Goal: Task Accomplishment & Management: Use online tool/utility

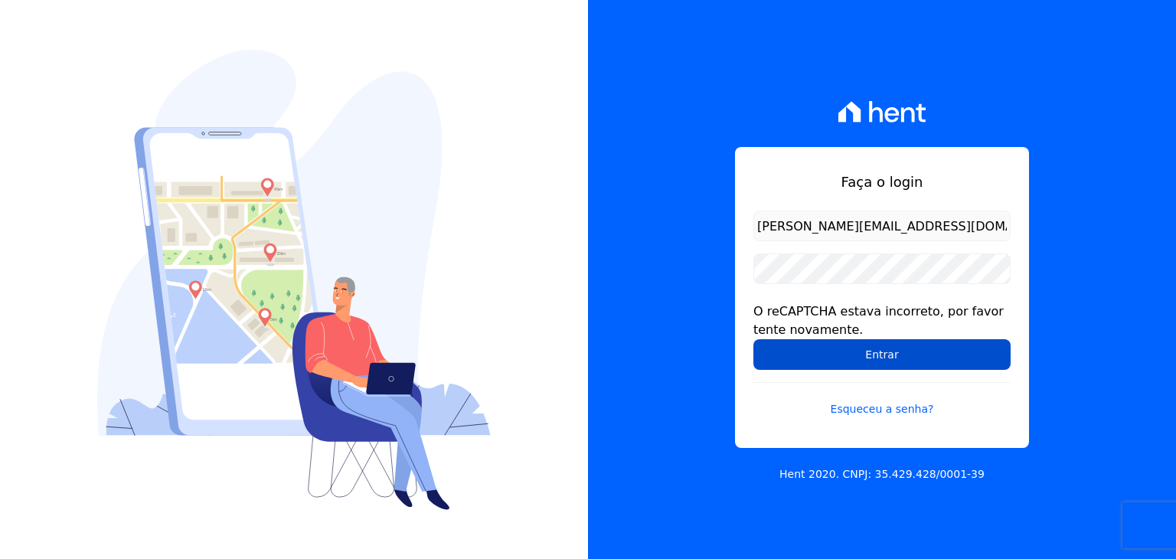
click at [817, 353] on input "Entrar" at bounding box center [882, 354] width 257 height 31
drag, startPoint x: 0, startPoint y: 0, endPoint x: 817, endPoint y: 353, distance: 890.2
click at [817, 353] on input "Entrar" at bounding box center [882, 354] width 257 height 31
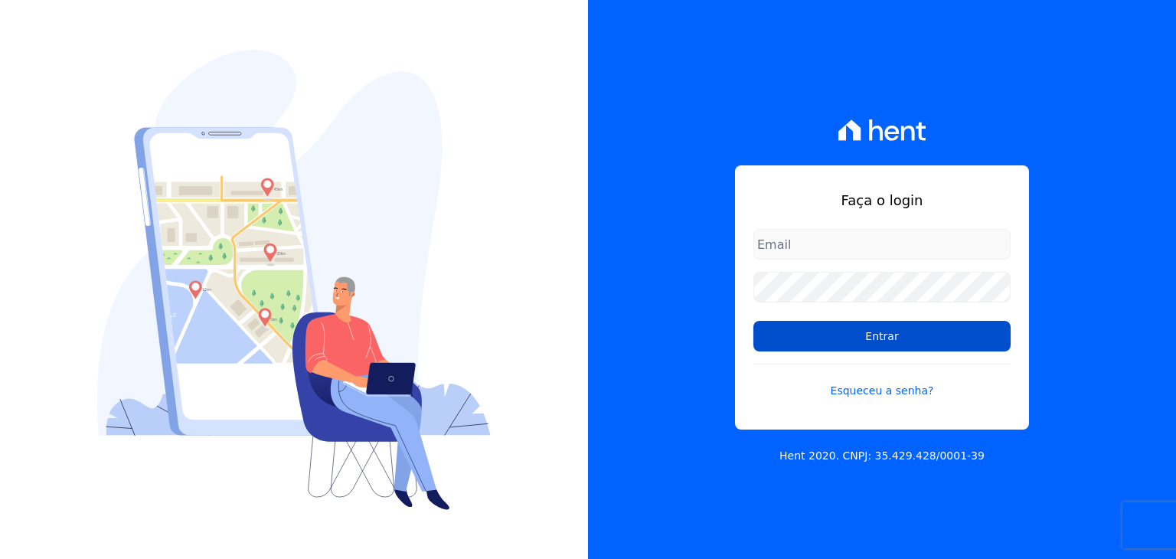
type input "[PERSON_NAME][EMAIL_ADDRESS][DOMAIN_NAME]"
click at [937, 335] on input "Entrar" at bounding box center [882, 336] width 257 height 31
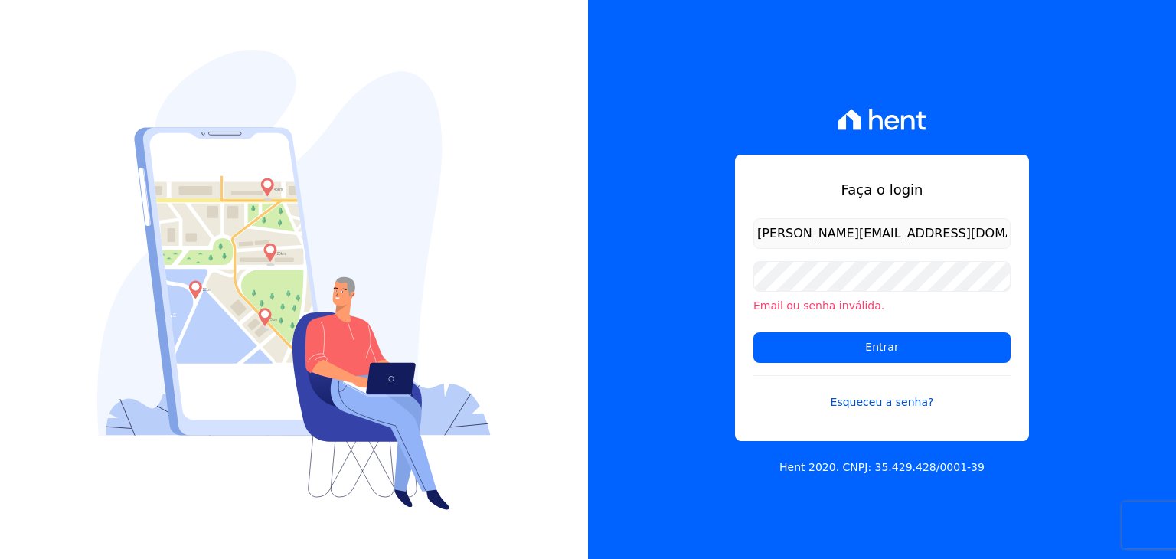
click at [831, 405] on link "Esqueceu a senha?" at bounding box center [882, 392] width 257 height 35
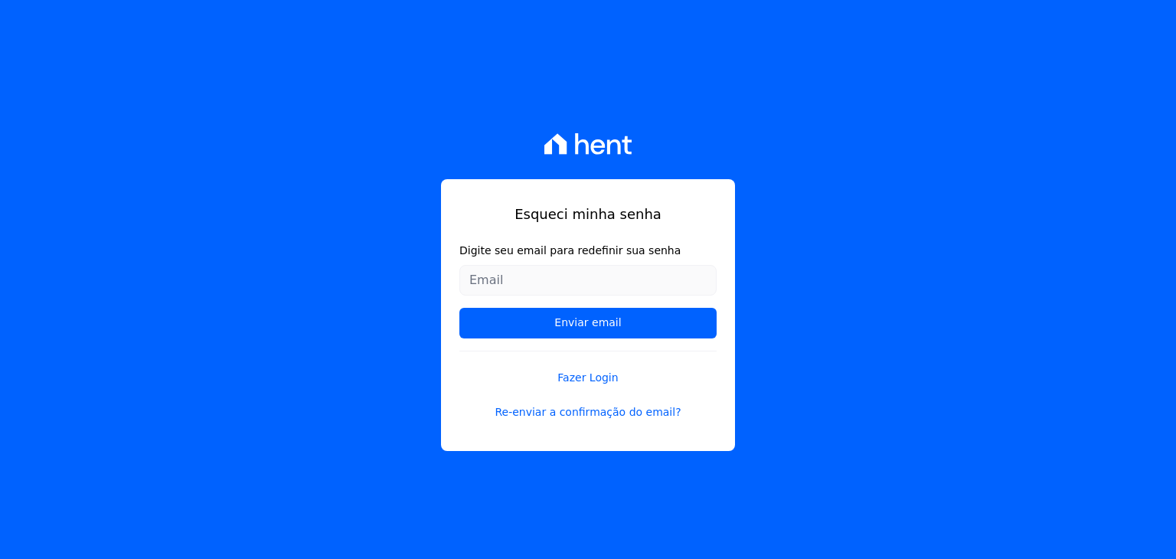
type input "[PERSON_NAME][EMAIL_ADDRESS][DOMAIN_NAME]"
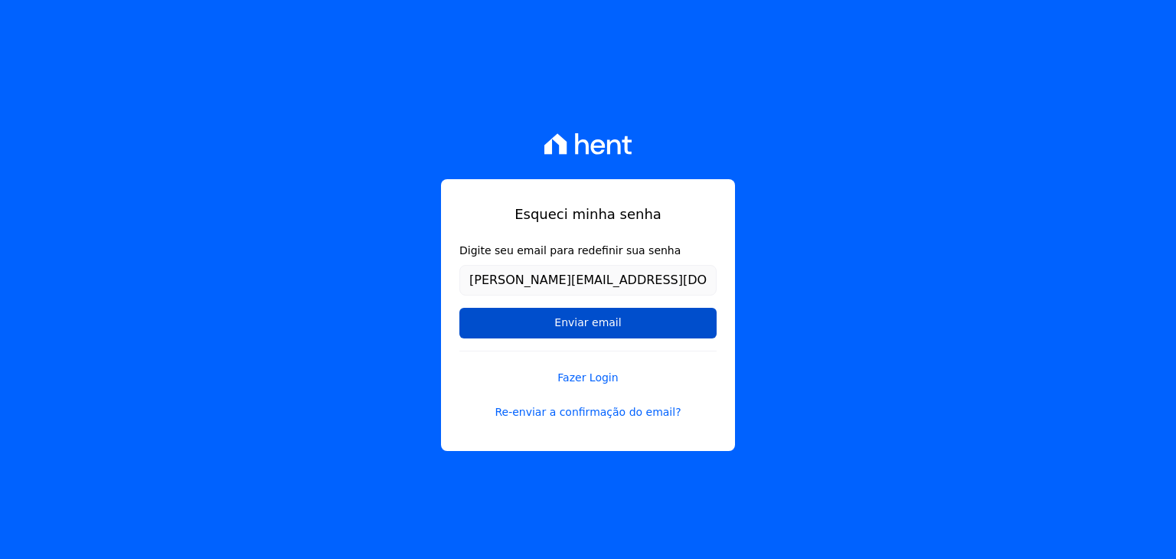
click at [545, 319] on input "Enviar email" at bounding box center [588, 323] width 257 height 31
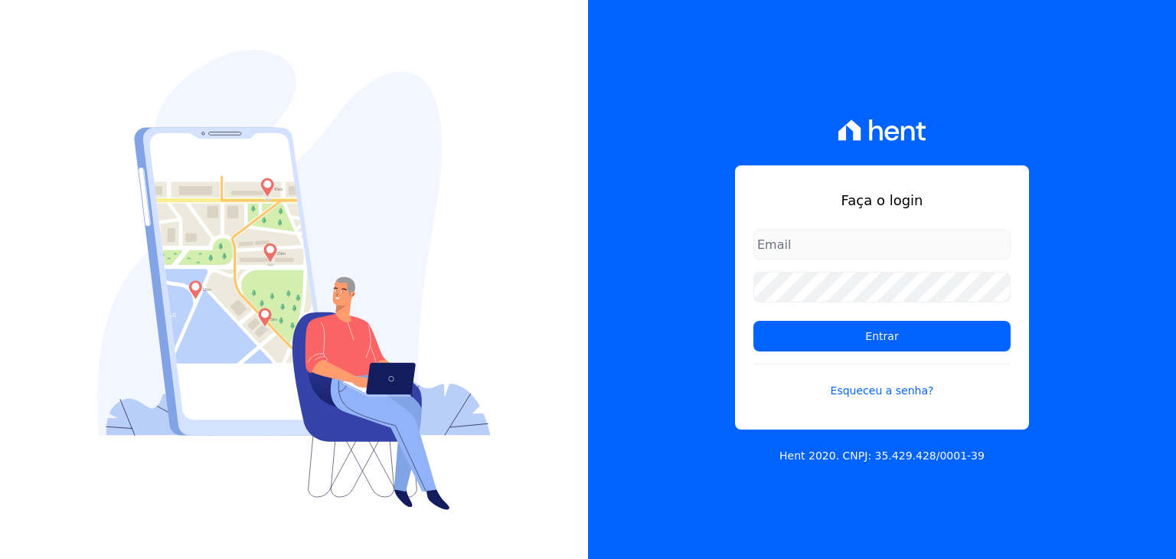
type input "[PERSON_NAME][EMAIL_ADDRESS][DOMAIN_NAME]"
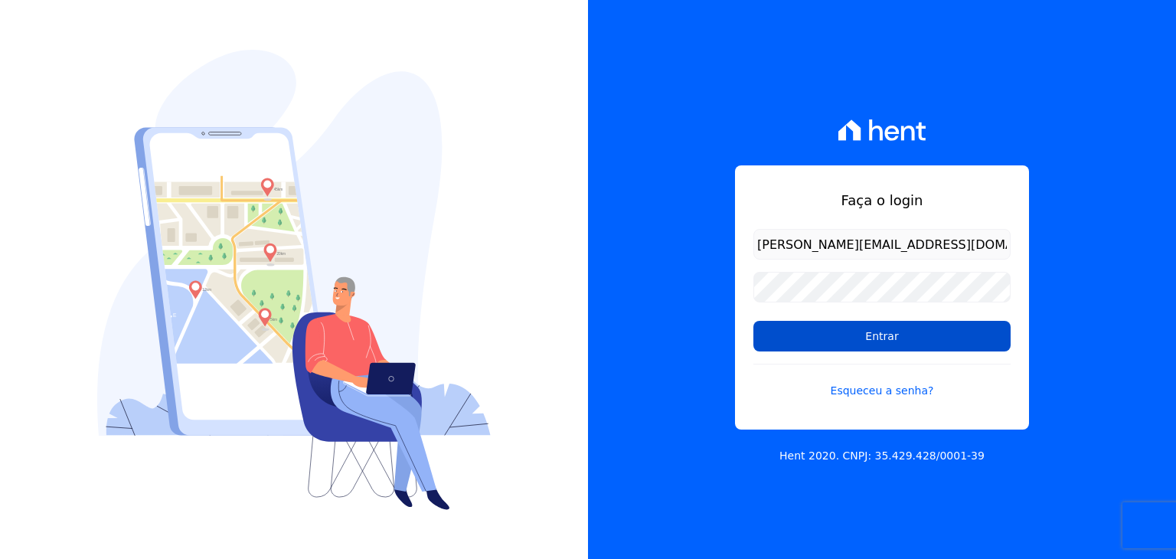
click at [912, 337] on input "Entrar" at bounding box center [882, 336] width 257 height 31
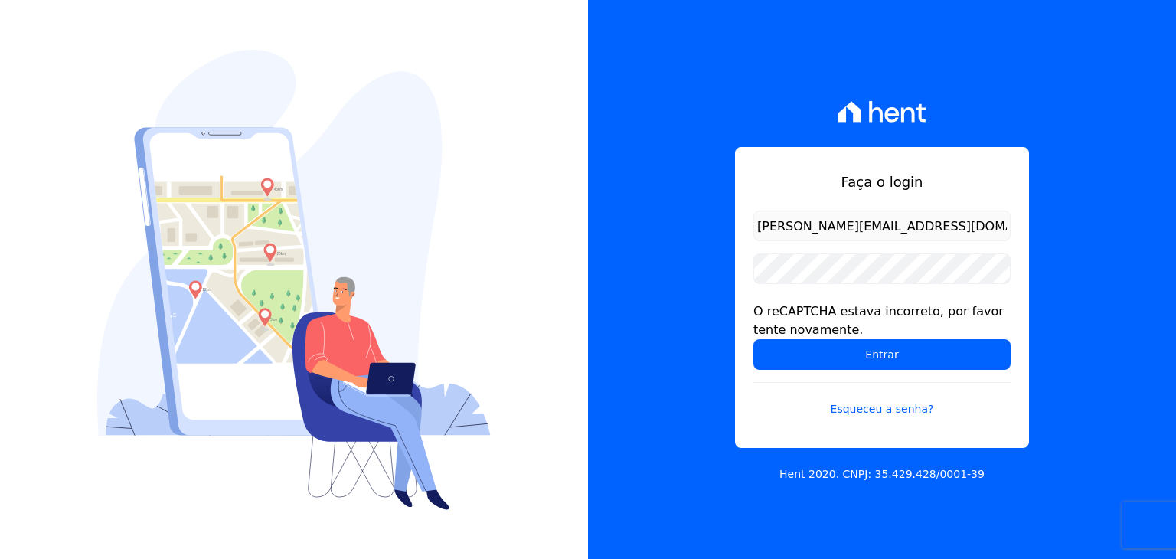
click at [912, 337] on div "O reCAPTCHA estava incorreto, por favor tente novamente." at bounding box center [882, 321] width 257 height 37
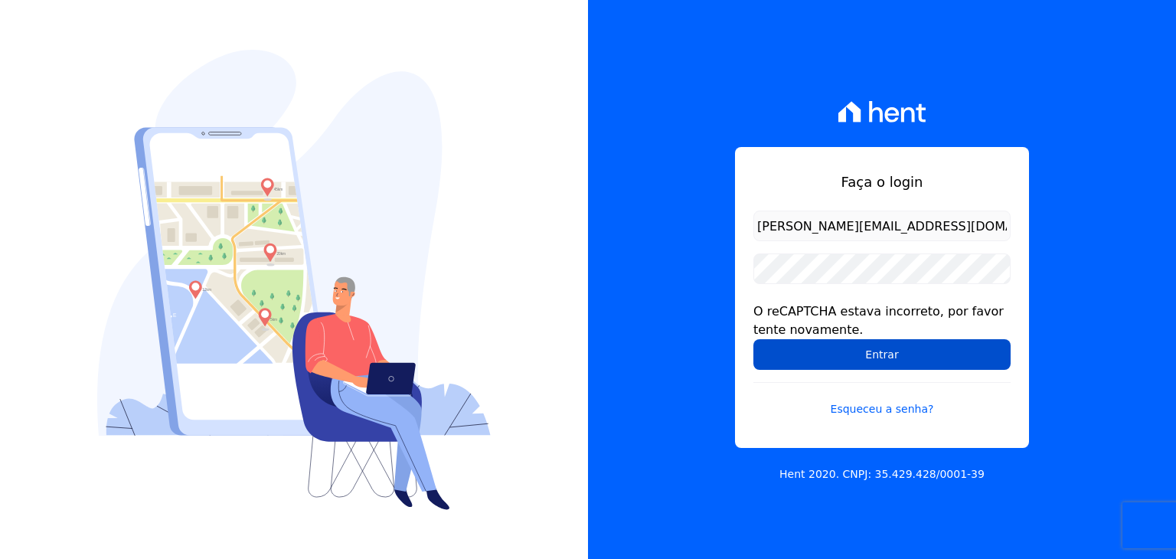
click at [944, 359] on input "Entrar" at bounding box center [882, 354] width 257 height 31
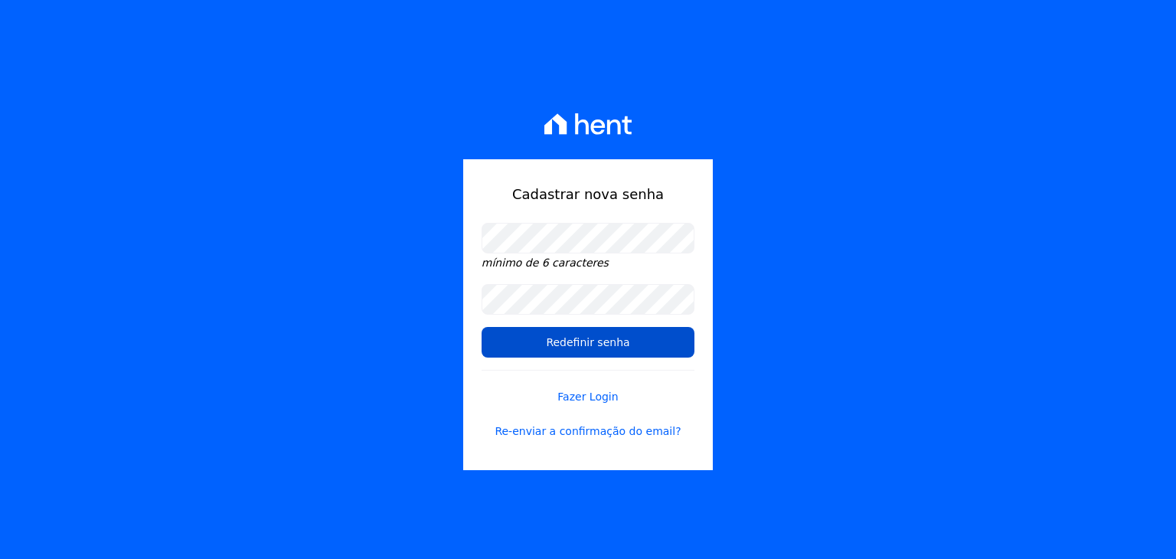
click at [526, 341] on input "Redefinir senha" at bounding box center [588, 342] width 213 height 31
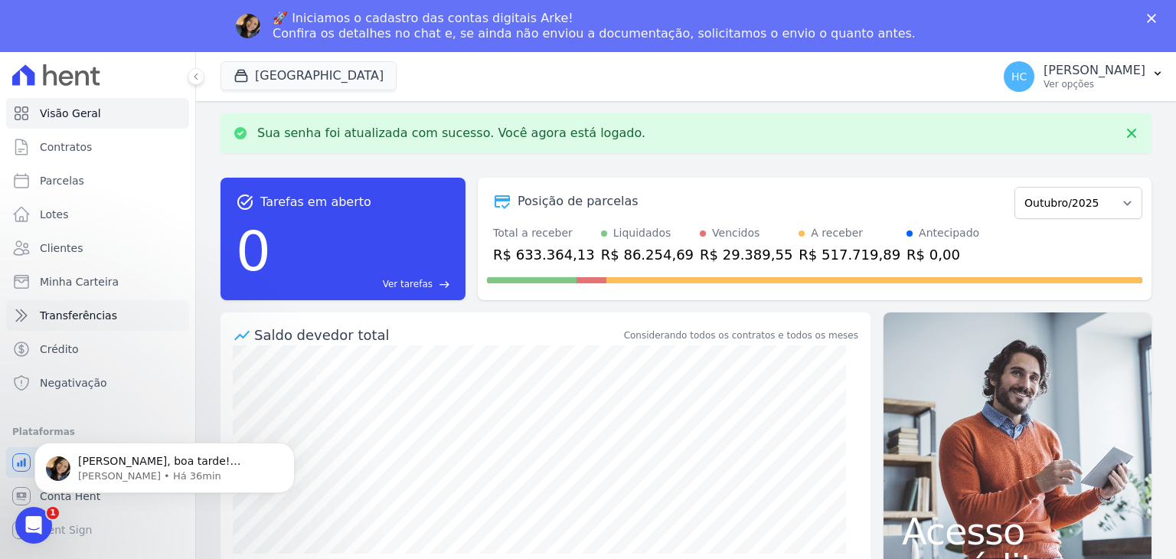
click at [67, 313] on span "Transferências" at bounding box center [78, 315] width 77 height 15
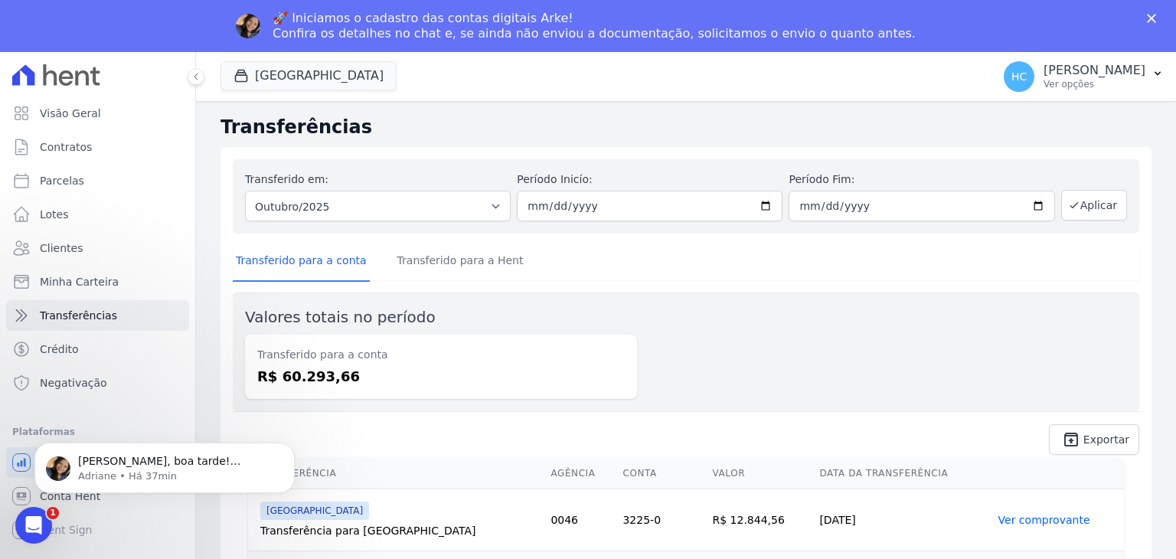
click at [63, 499] on body "Henrique, boa tarde! Usuários liberados. ; ) Adriane • Há 37min" at bounding box center [165, 464] width 294 height 95
click at [97, 499] on body "Henrique, boa tarde! Usuários liberados. ; ) Adriane • Há 37min" at bounding box center [165, 464] width 294 height 95
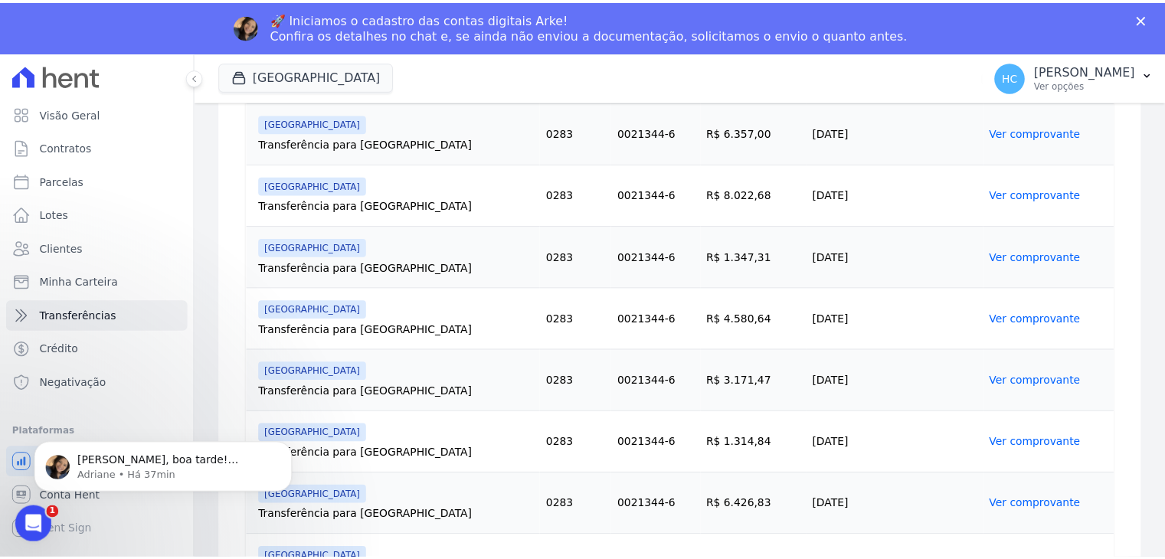
scroll to position [620, 0]
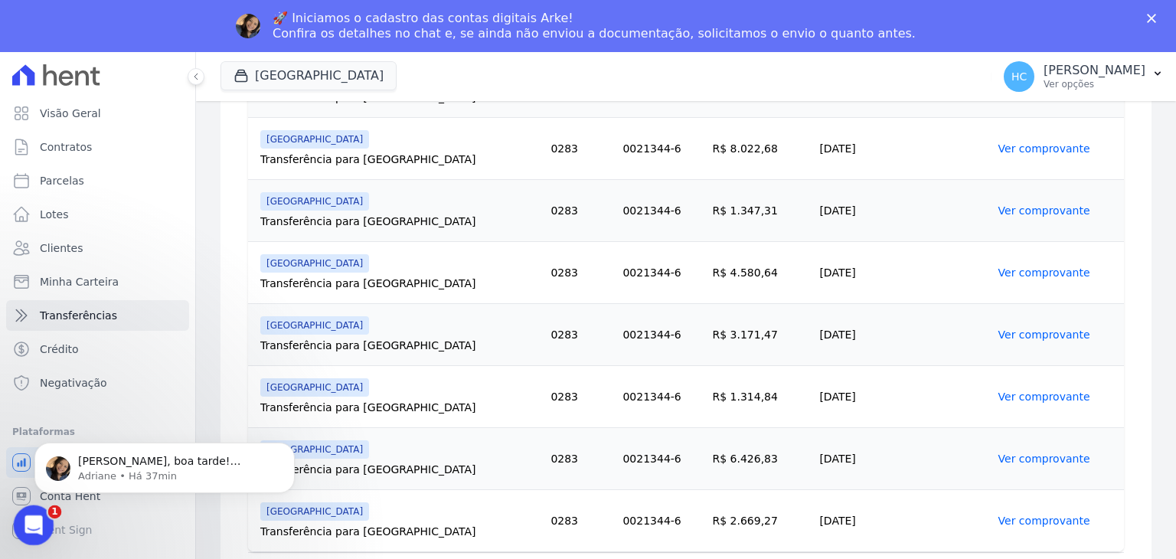
click at [23, 541] on html at bounding box center [31, 523] width 37 height 37
click at [72, 152] on span "Contratos" at bounding box center [66, 146] width 52 height 15
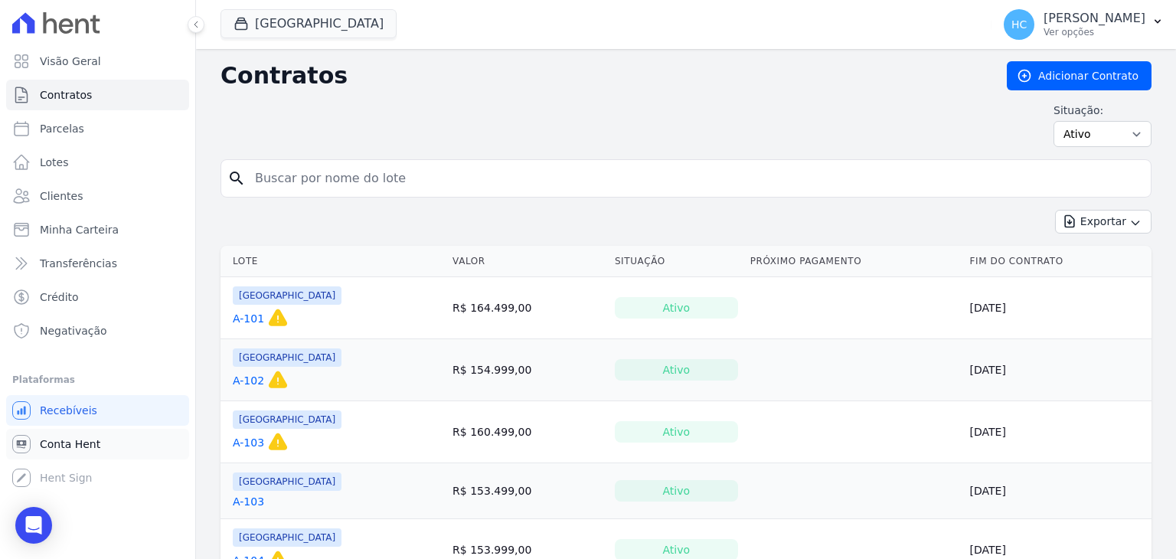
click at [74, 442] on span "Conta Hent" at bounding box center [70, 444] width 61 height 15
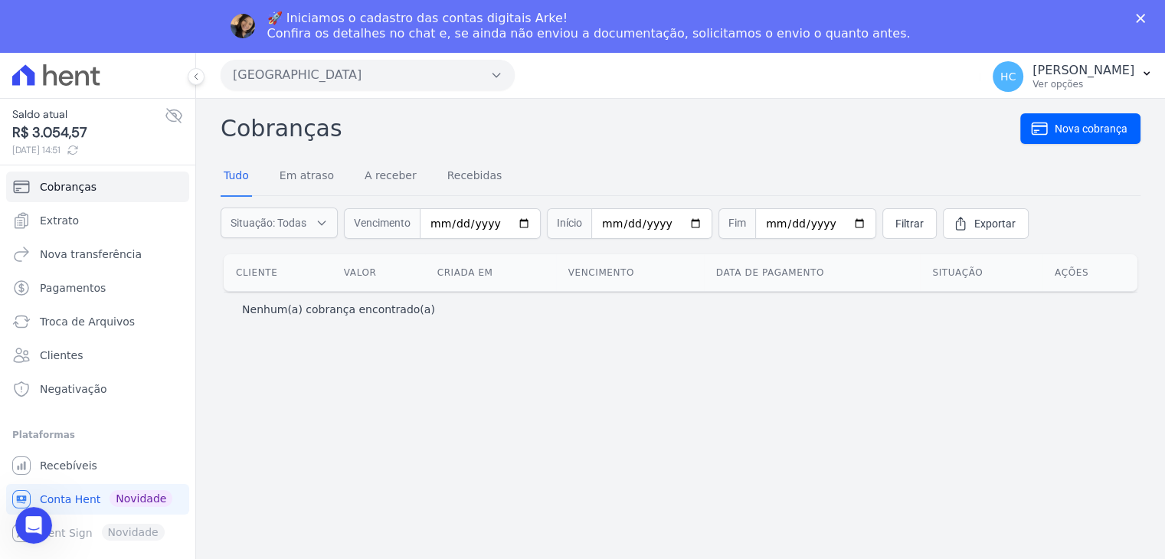
click at [44, 132] on span "R$ 3.054,57" at bounding box center [88, 133] width 152 height 21
copy span "3.054,57"
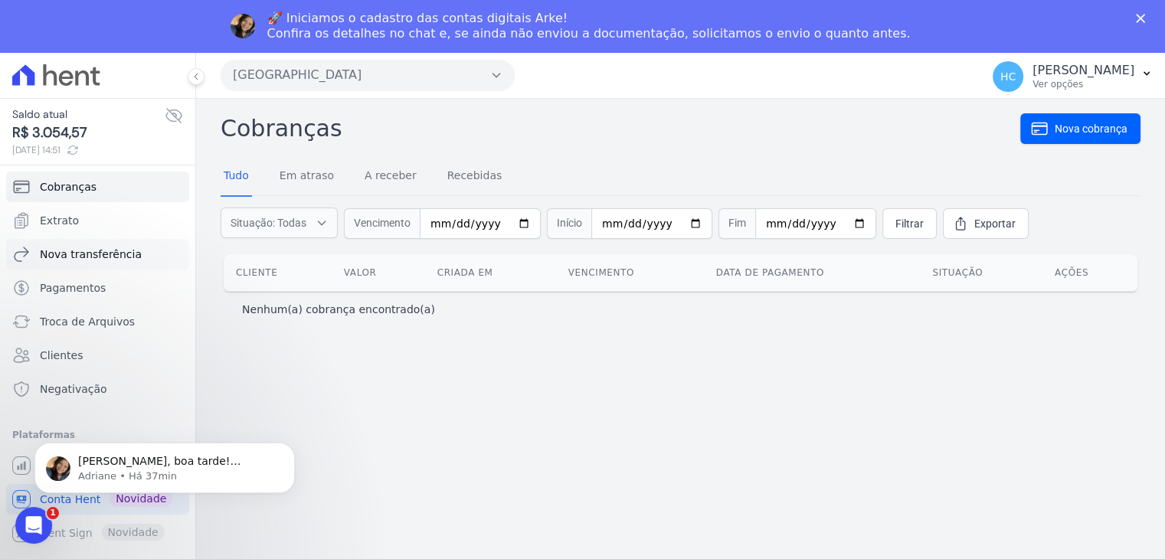
click at [74, 247] on span "Nova transferência" at bounding box center [91, 254] width 102 height 15
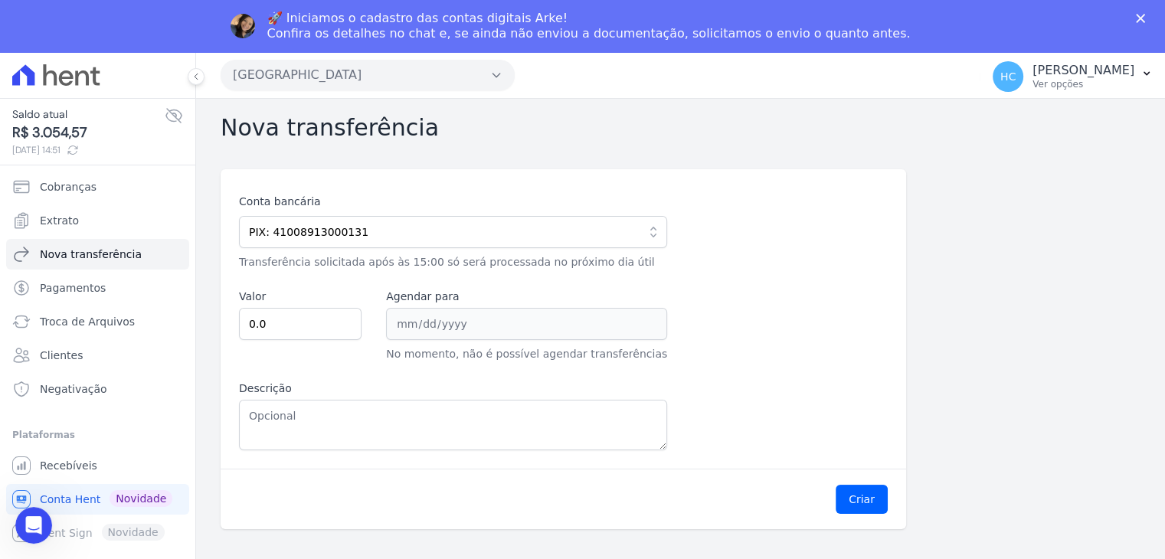
click at [384, 362] on div "Conta bancária PIX: 41008913000131 Chave PIX: E-mail financeiro@priori.com.vc 1…" at bounding box center [563, 322] width 649 height 257
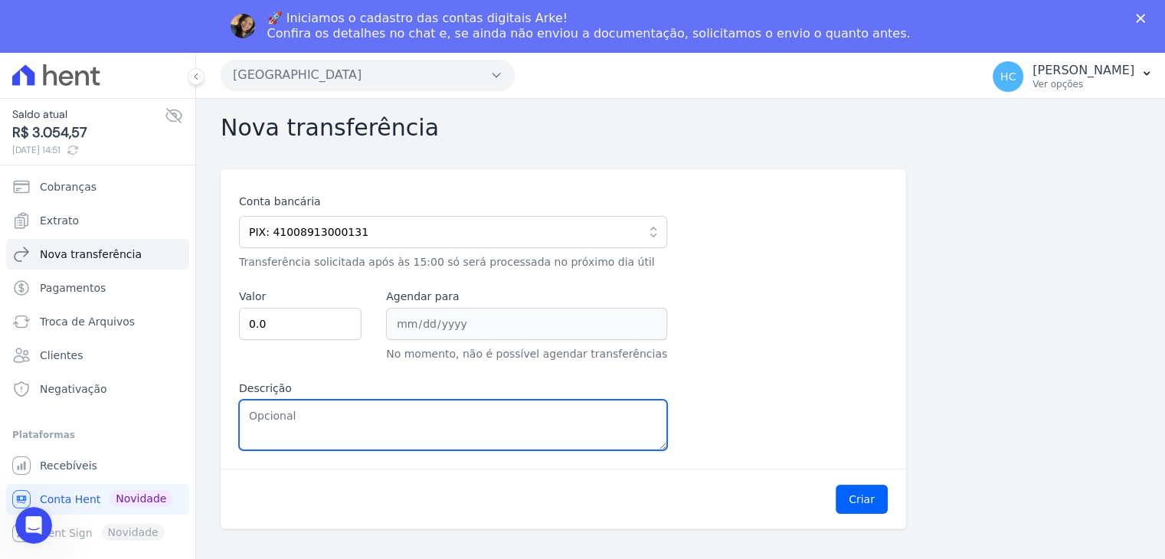
click at [400, 411] on textarea "Descrição" at bounding box center [453, 425] width 428 height 51
paste textarea "3.054,57"
click at [257, 415] on textarea "3.054,57" at bounding box center [453, 425] width 428 height 51
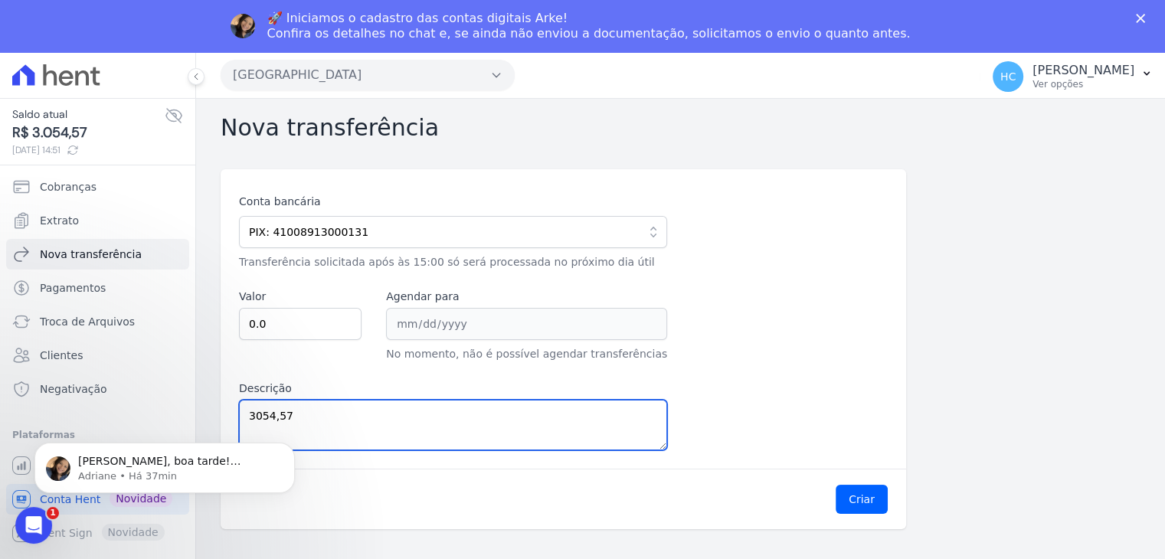
type textarea "3054,57"
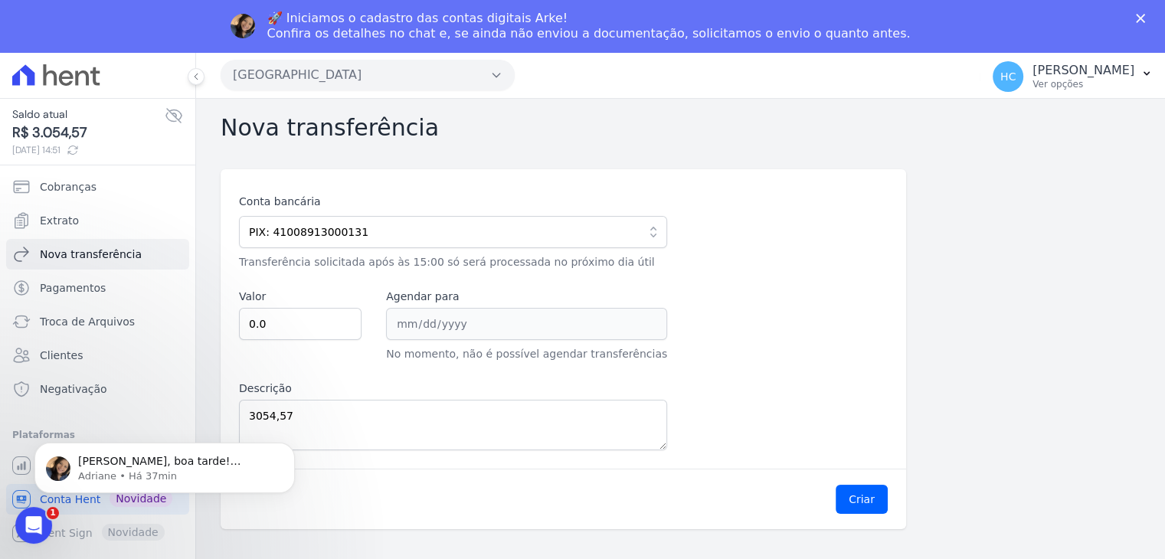
click at [257, 416] on html "Henrique, boa tarde! Usuários liberados. ; ) Adriane • Há 37min" at bounding box center [164, 463] width 306 height 107
click at [267, 416] on html "Henrique, boa tarde! Usuários liberados. ; ) Adriane • Há 37min" at bounding box center [164, 463] width 306 height 107
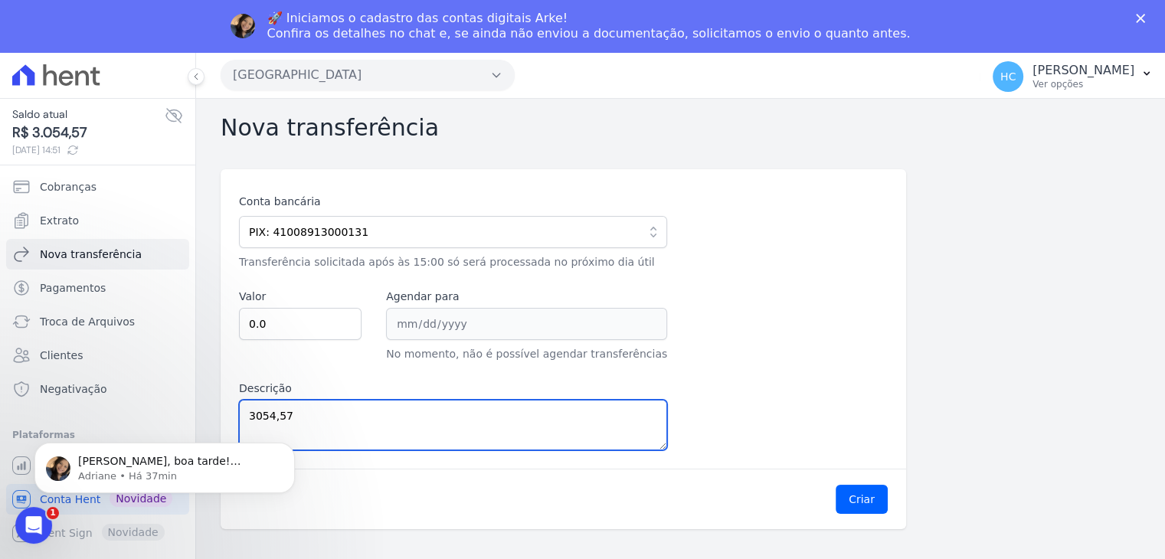
click at [325, 415] on textarea "3054,57" at bounding box center [453, 425] width 428 height 51
click at [272, 407] on textarea "3054,57" at bounding box center [453, 425] width 428 height 51
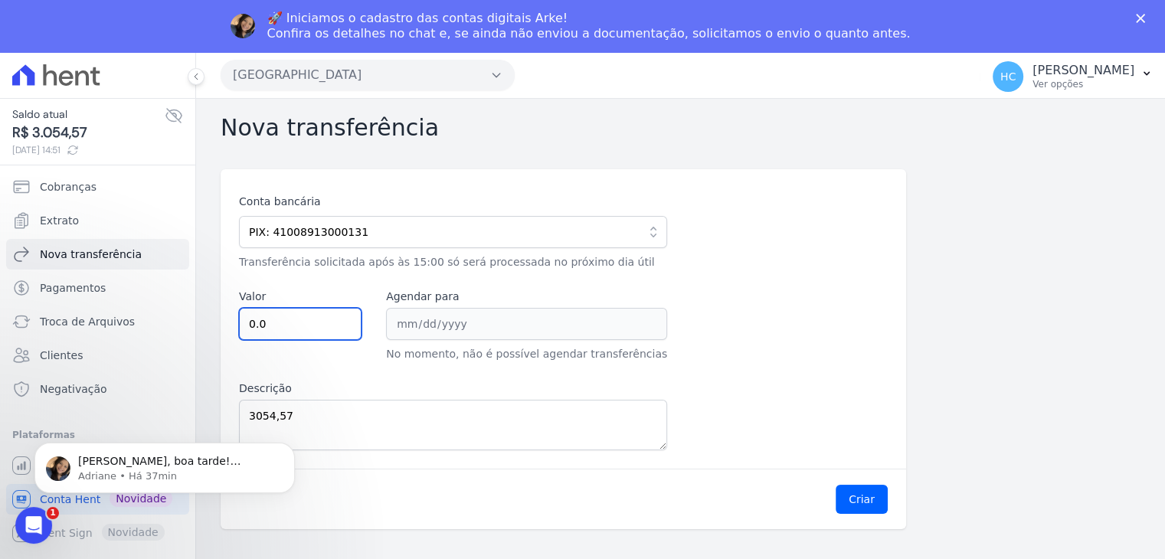
click at [339, 314] on input "0.0" at bounding box center [300, 324] width 123 height 32
paste input "3054.57"
type input "3054.57"
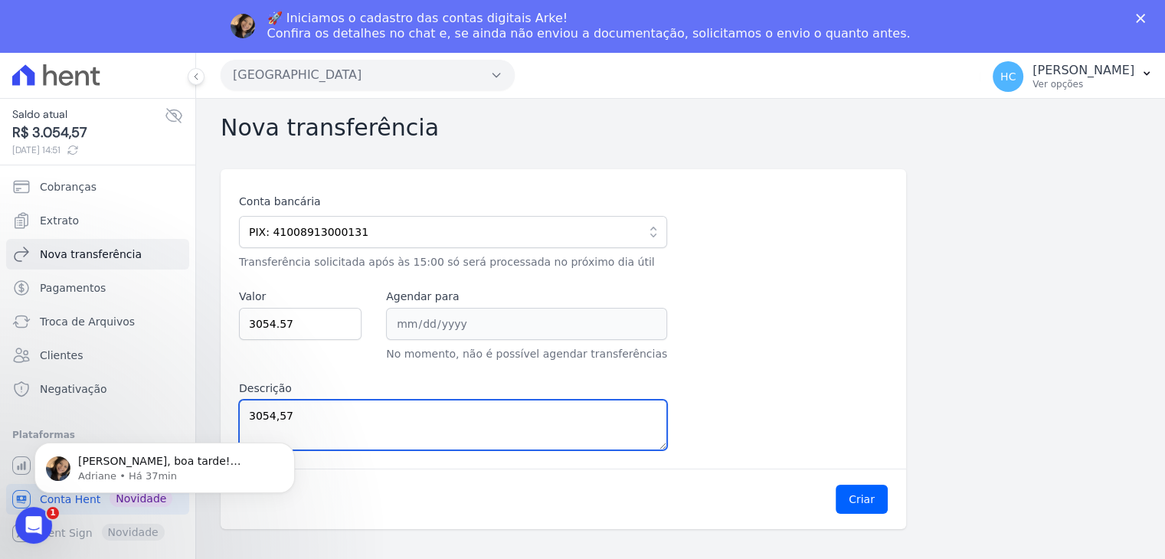
click at [404, 411] on textarea "3054,57" at bounding box center [453, 425] width 428 height 51
click at [363, 400] on textarea "3054,57" at bounding box center [453, 425] width 428 height 51
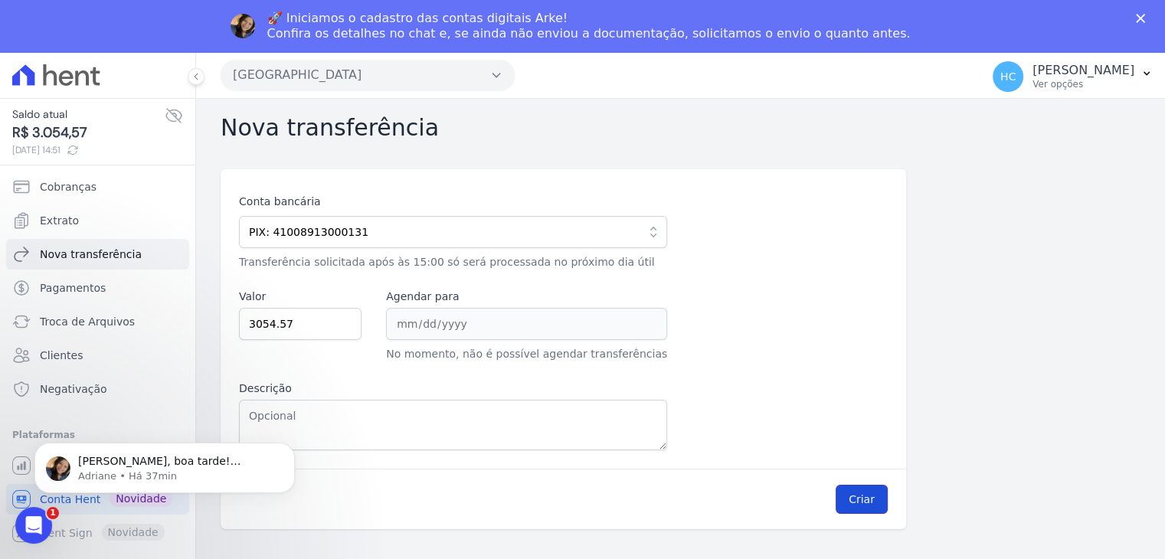
click at [875, 491] on button "Criar" at bounding box center [862, 499] width 52 height 29
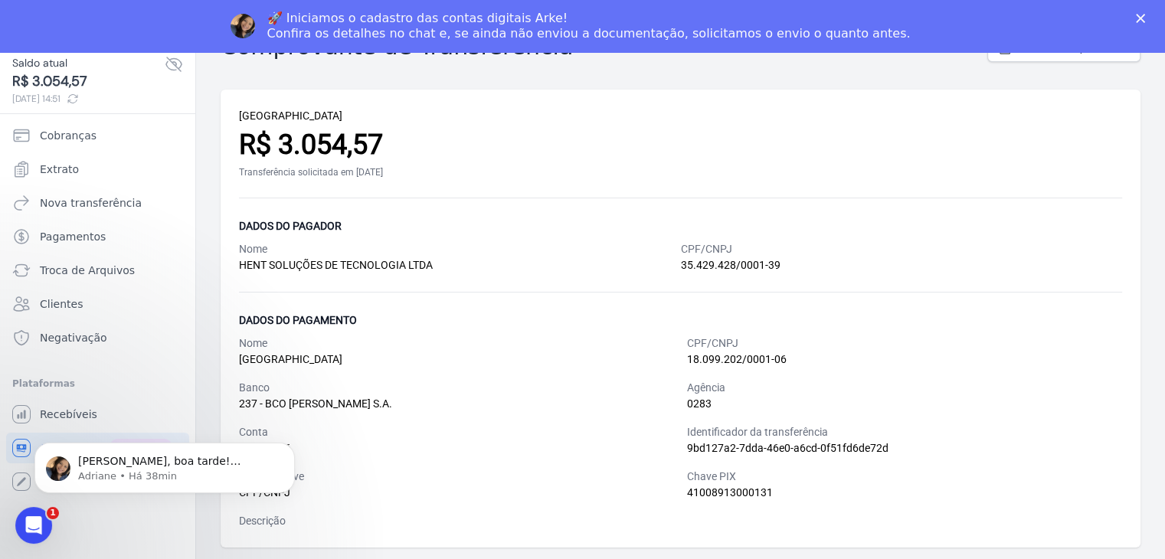
scroll to position [42, 0]
click at [121, 476] on p "Adriane • Há 38min" at bounding box center [177, 476] width 198 height 14
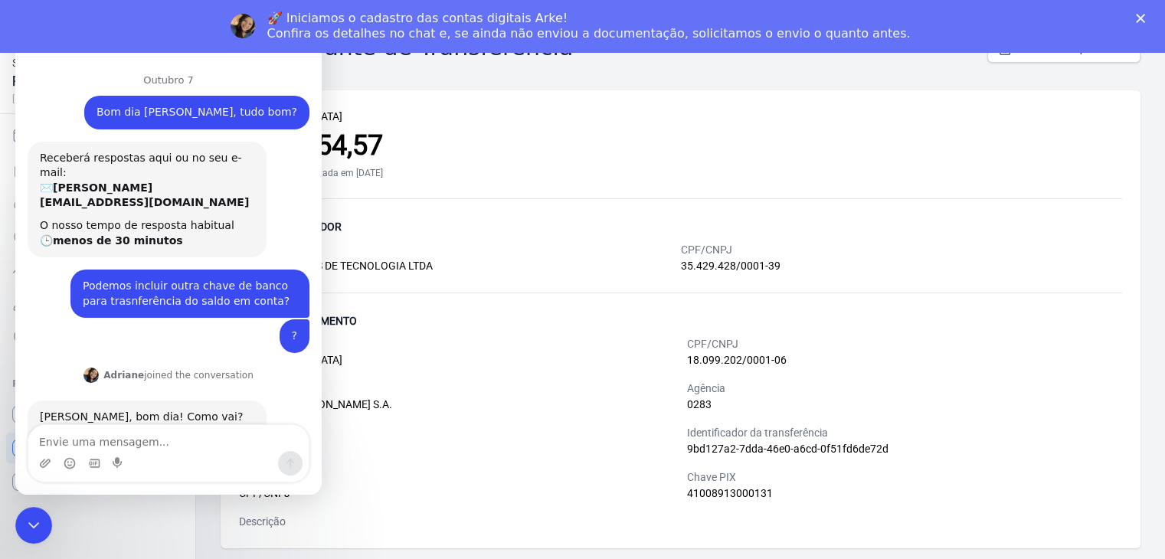
scroll to position [38, 0]
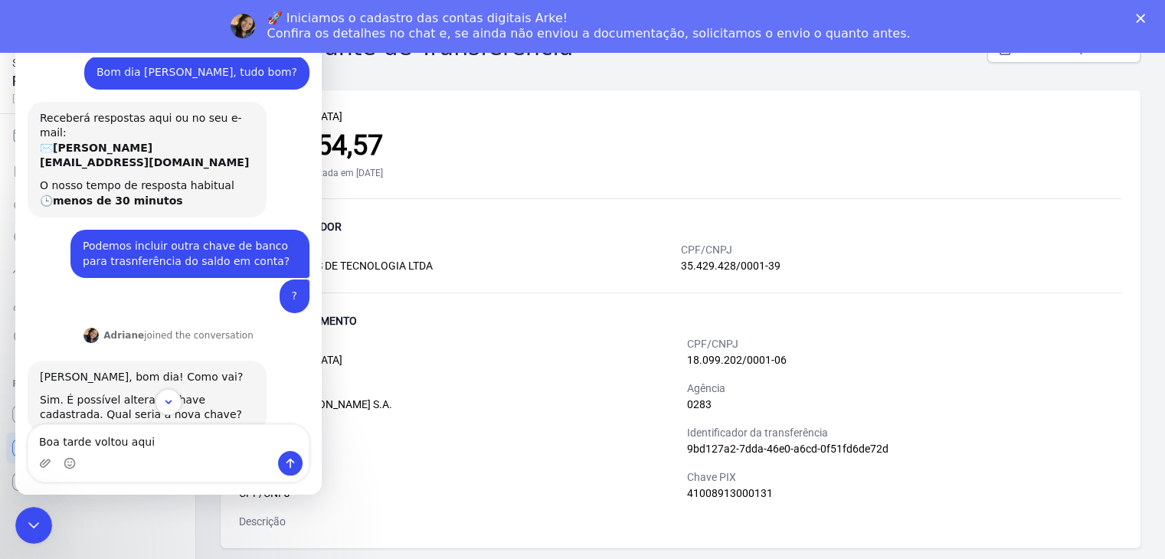
type textarea "Boa tarde voltou aqui"
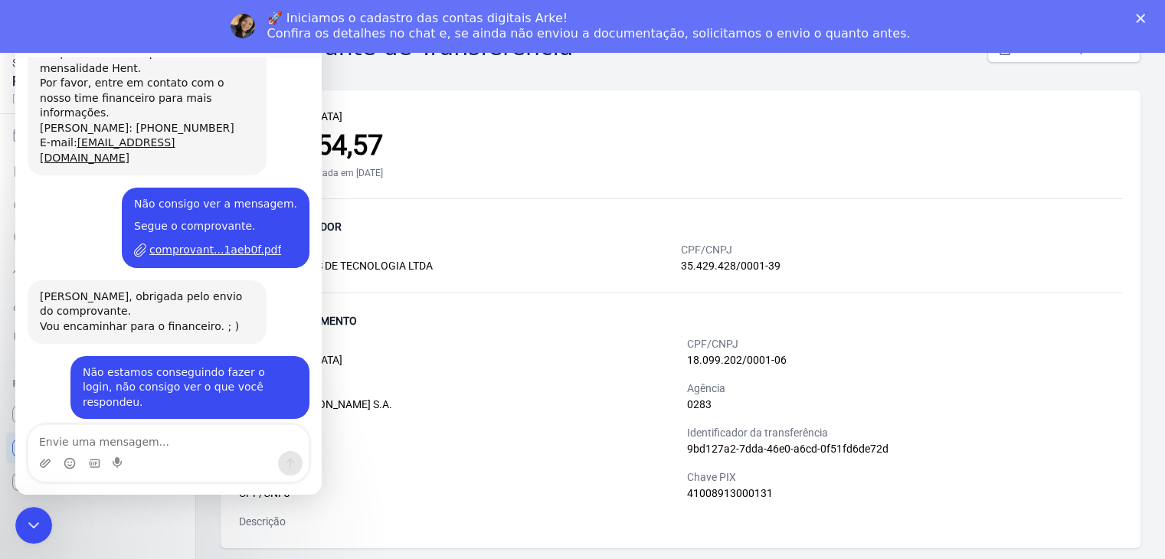
scroll to position [1440, 0]
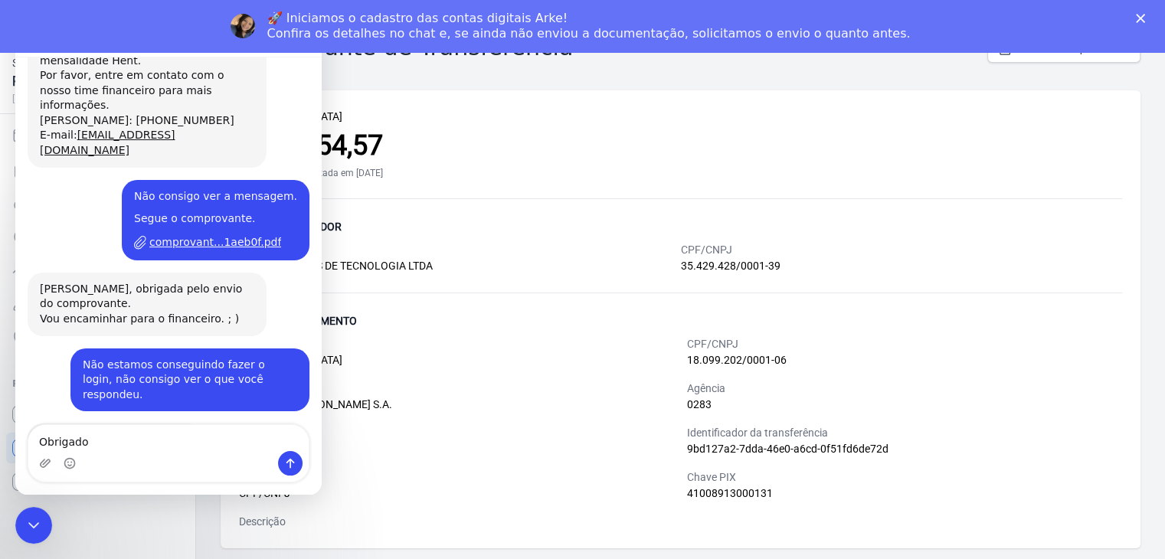
type textarea "Obrigado"
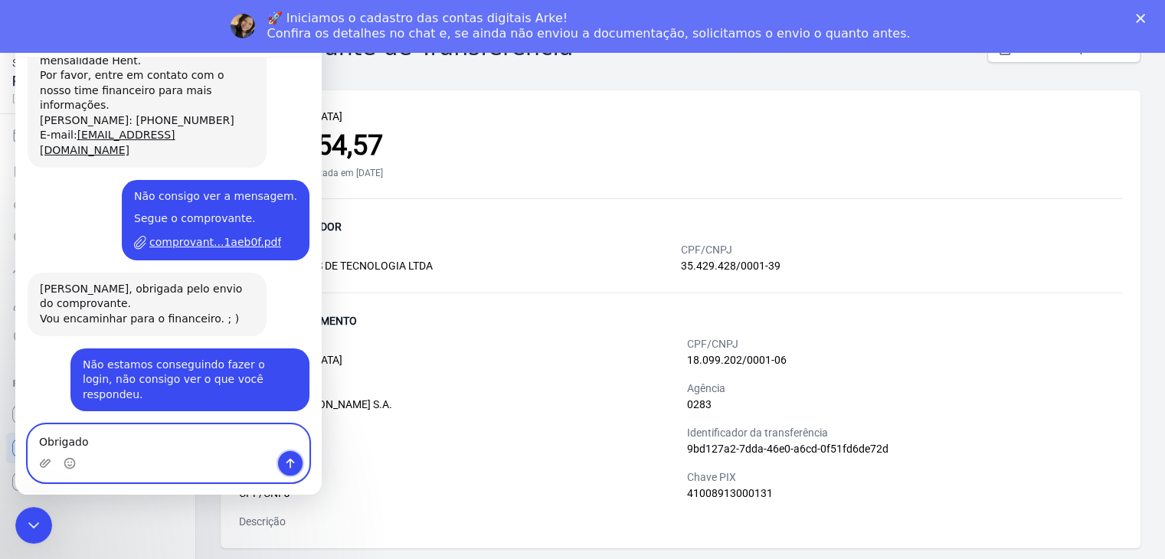
click at [278, 460] on button "Enviar mensagem…" at bounding box center [290, 463] width 25 height 25
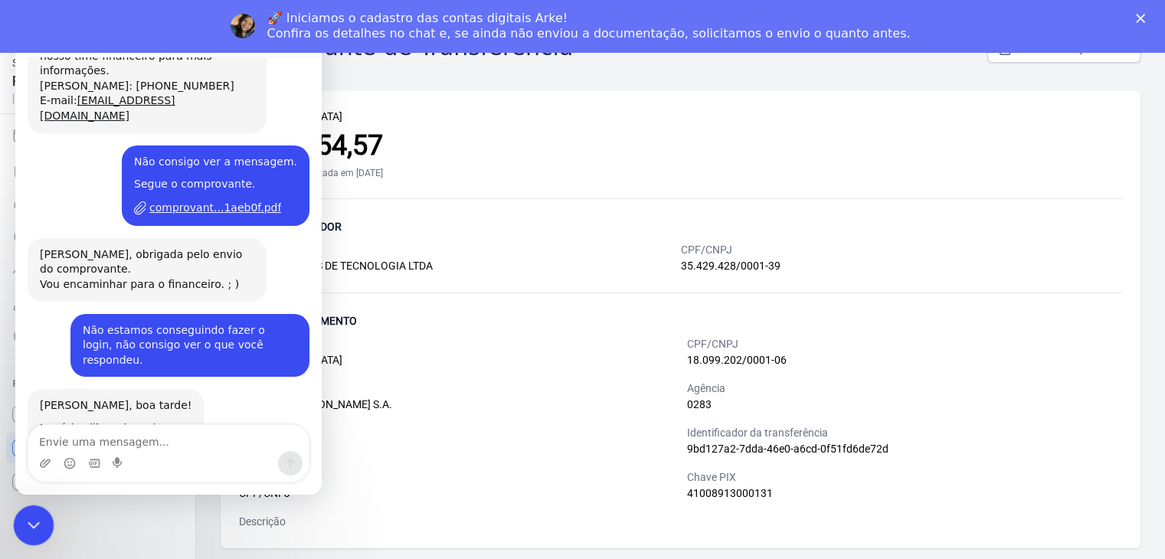
click at [22, 512] on div "Fechar mensagem da Intercom" at bounding box center [31, 523] width 37 height 37
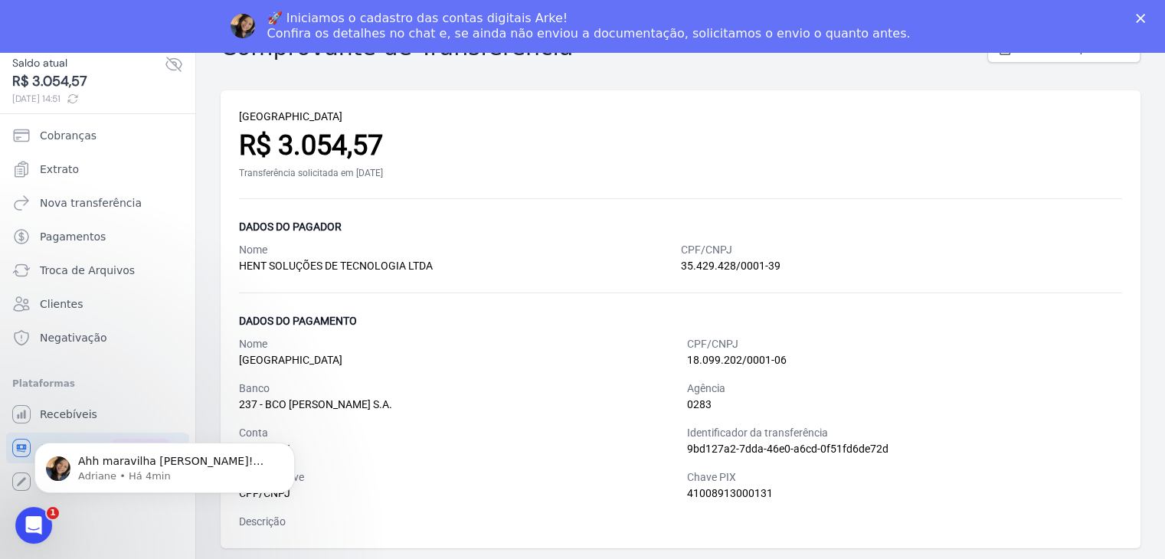
scroll to position [1542, 0]
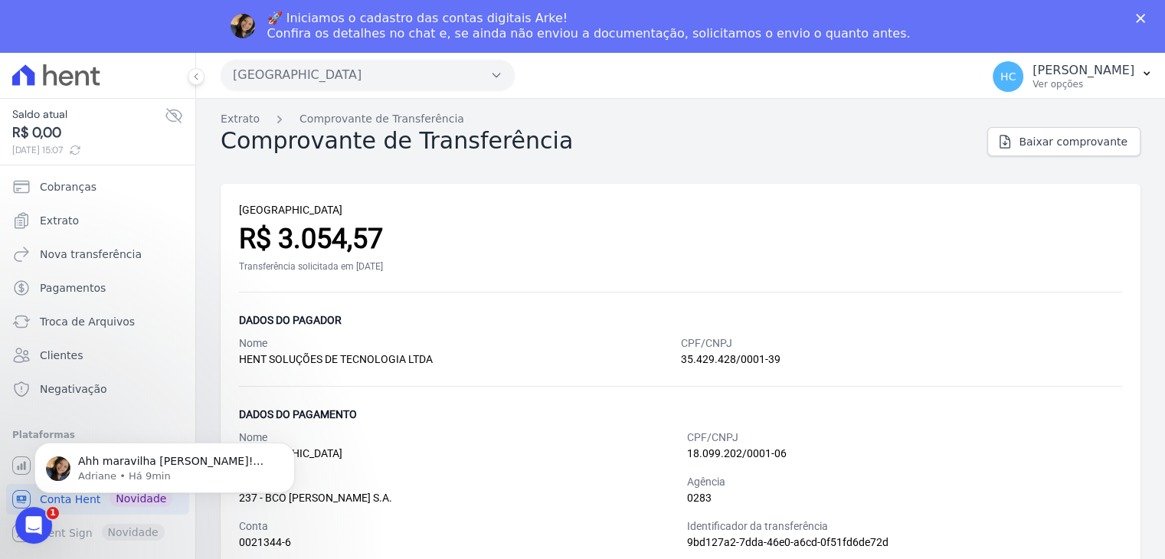
click at [755, 352] on div "35.429.428/0001-39" at bounding box center [902, 360] width 442 height 16
click at [160, 459] on span "Ahh maravilha [PERSON_NAME]! Obrigada por avisar. ; )" at bounding box center [170, 469] width 185 height 28
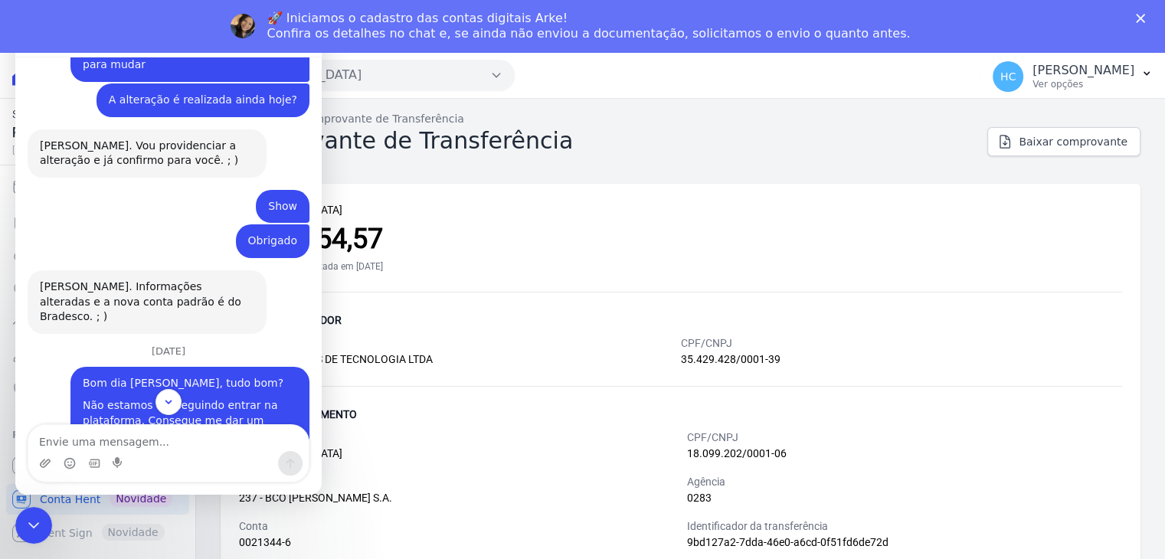
scroll to position [1542, 0]
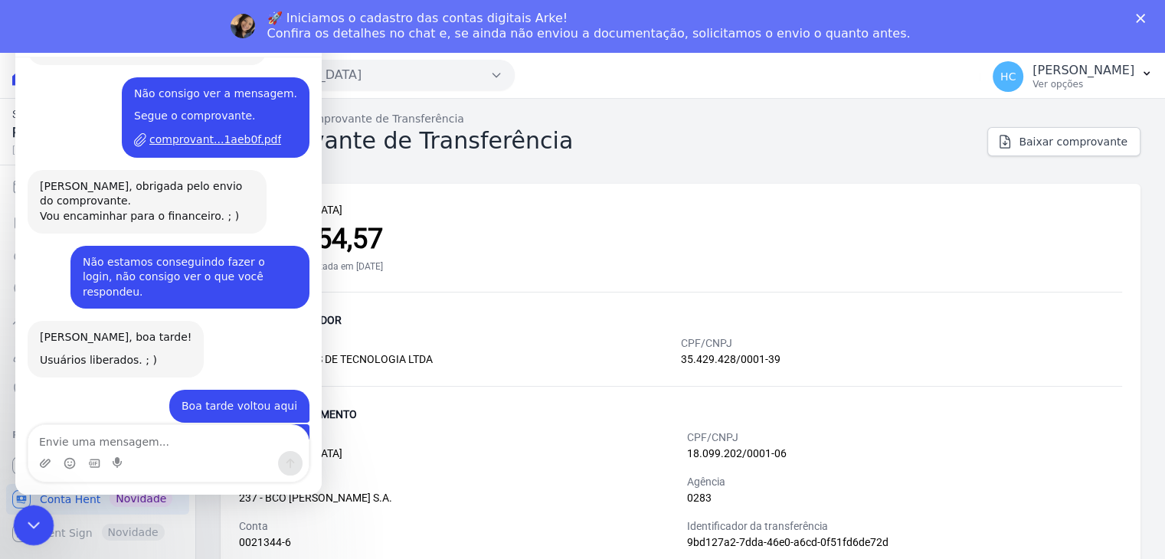
click at [15, 525] on div "Fechar mensagem da Intercom" at bounding box center [31, 523] width 37 height 37
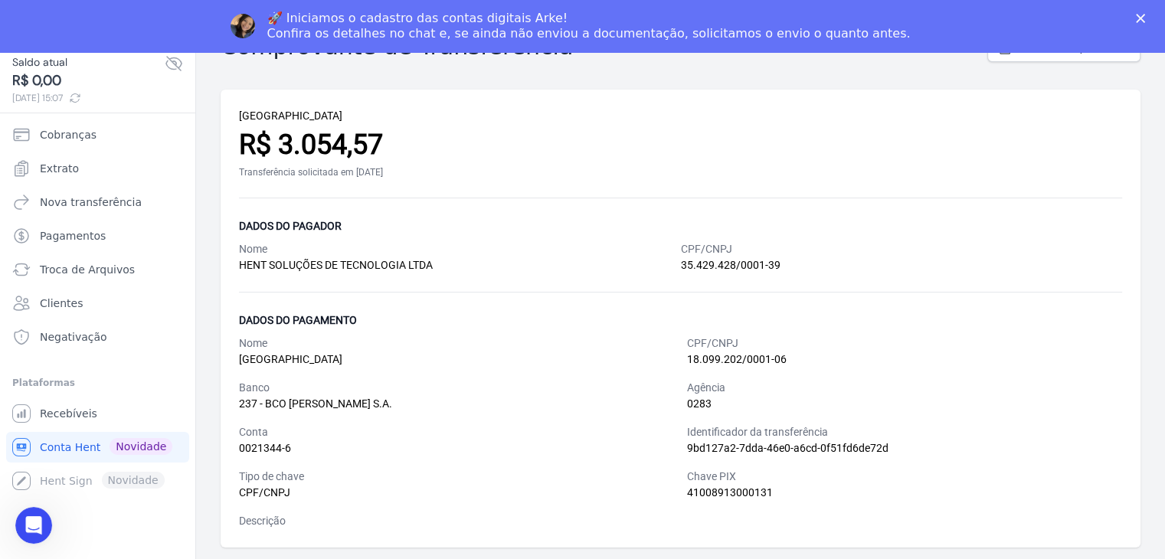
scroll to position [0, 0]
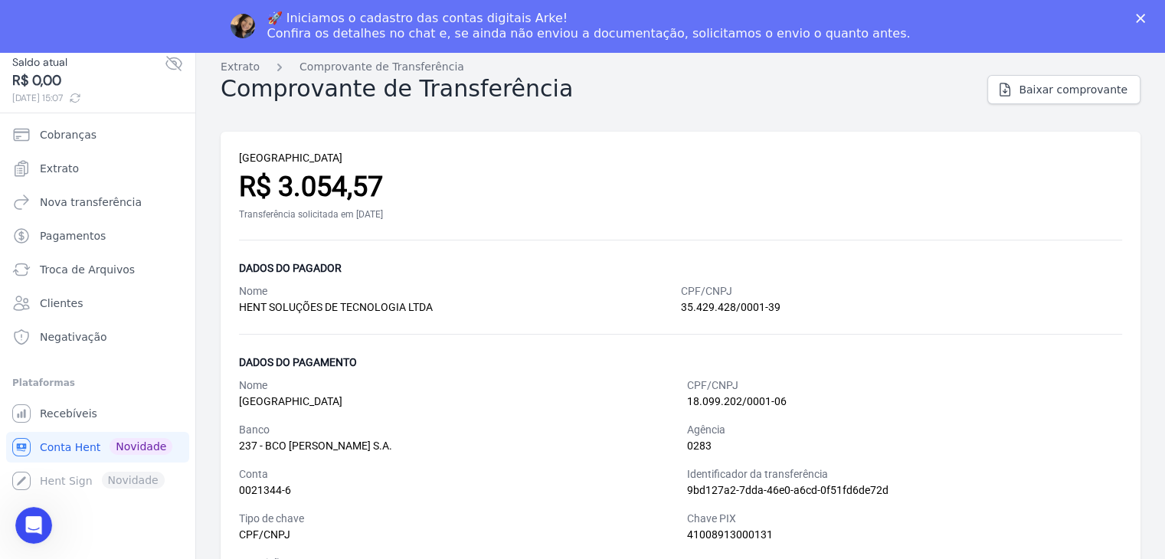
click at [705, 270] on div "Dados do pagador" at bounding box center [680, 268] width 883 height 18
click at [570, 157] on div "[GEOGRAPHIC_DATA]" at bounding box center [680, 158] width 883 height 16
